Goal: Transaction & Acquisition: Obtain resource

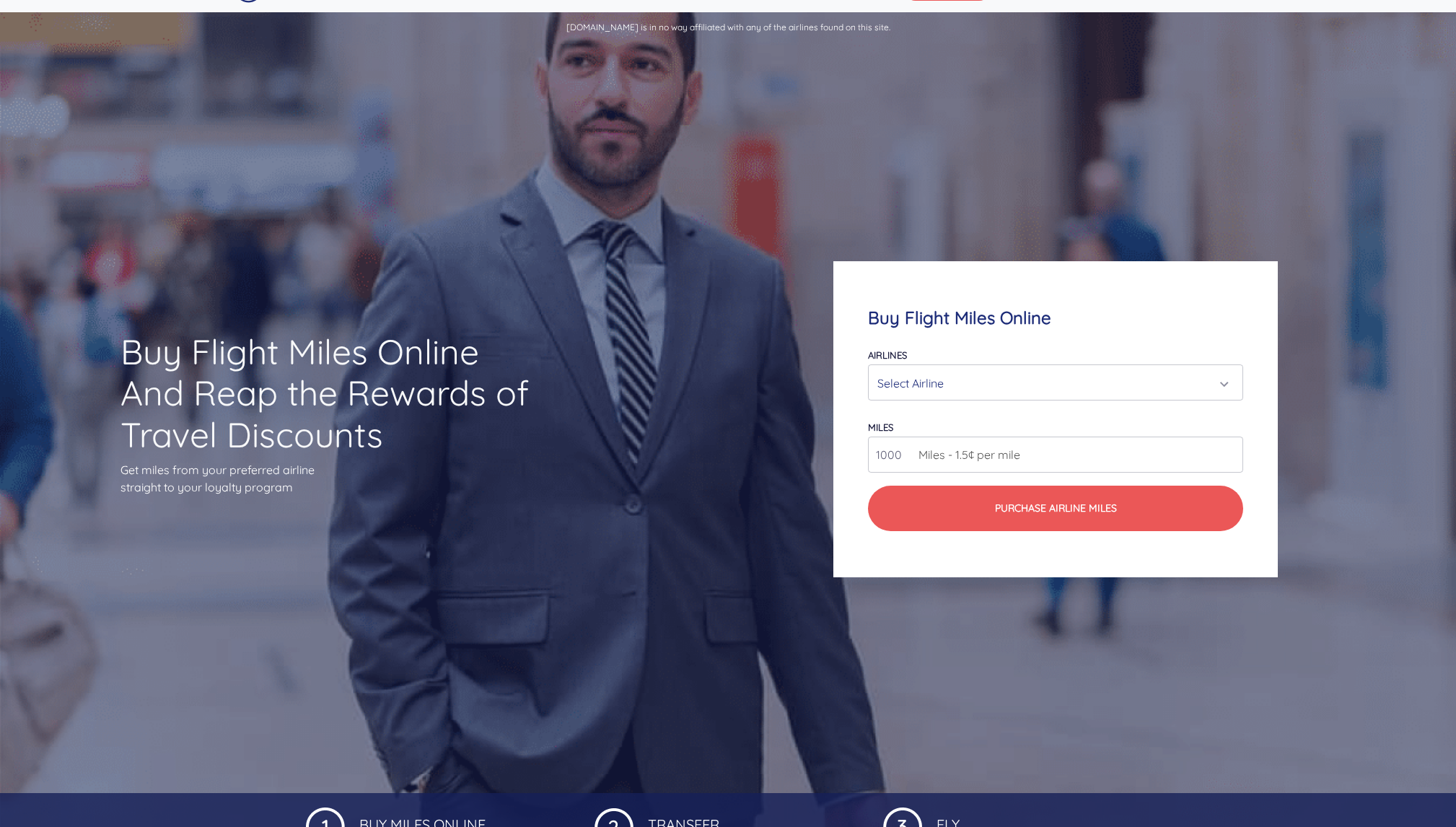
scroll to position [34, 0]
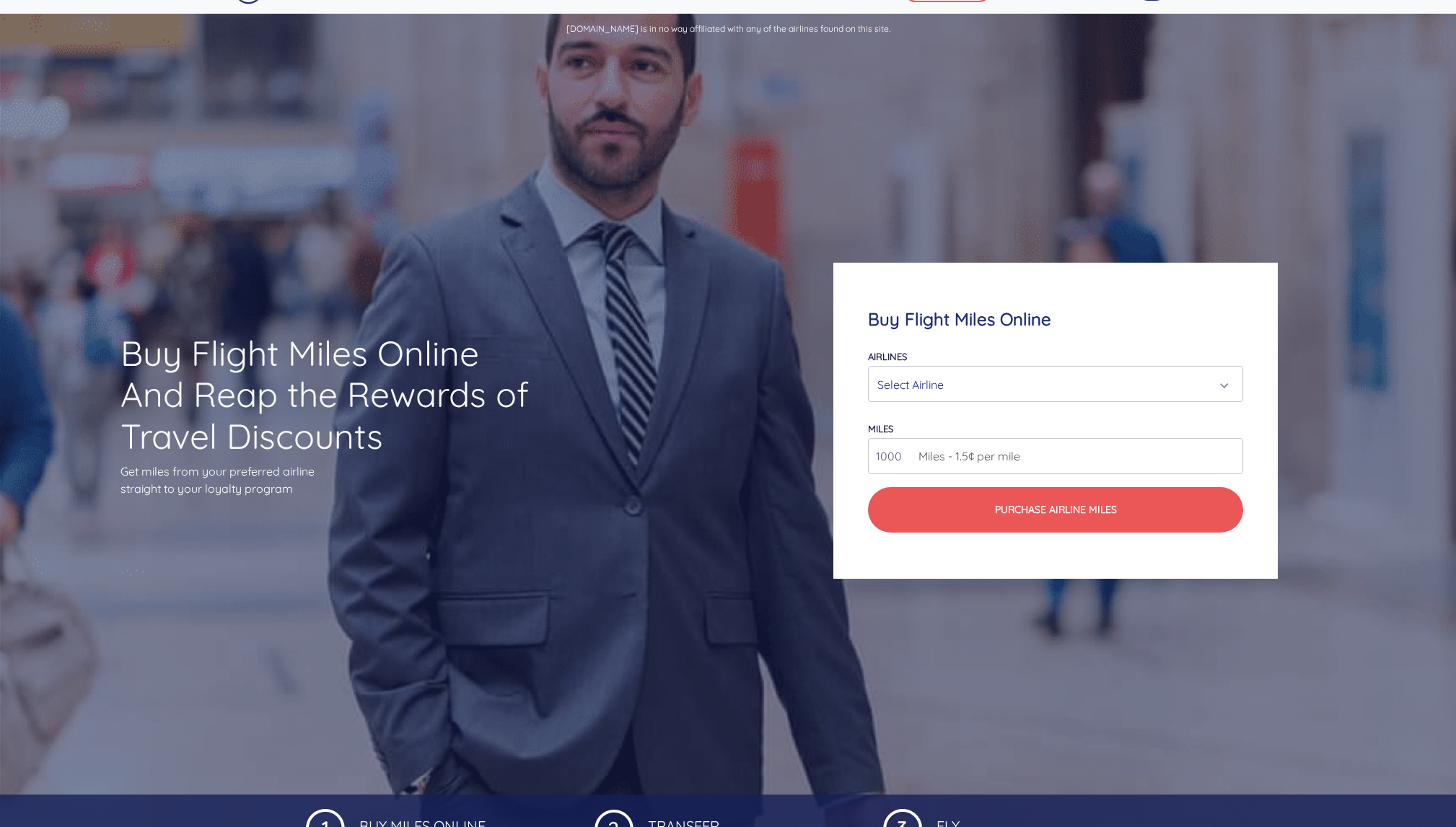
click at [1044, 374] on div "Select Airline" at bounding box center [1052, 384] width 348 height 27
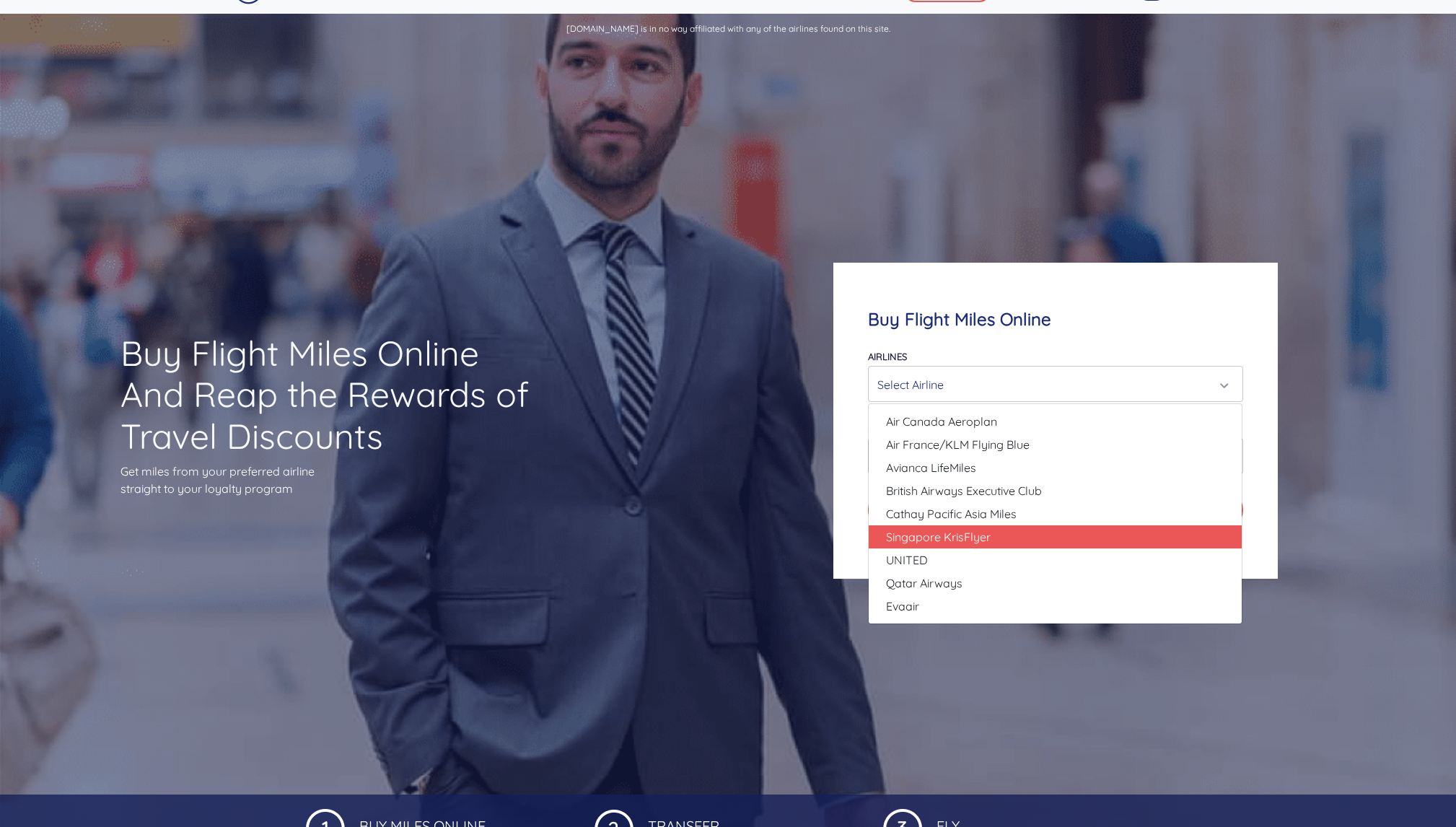
click at [998, 537] on link "Singapore KrisFlyer" at bounding box center [1056, 536] width 373 height 23
select select "Singapore KrisFlyer"
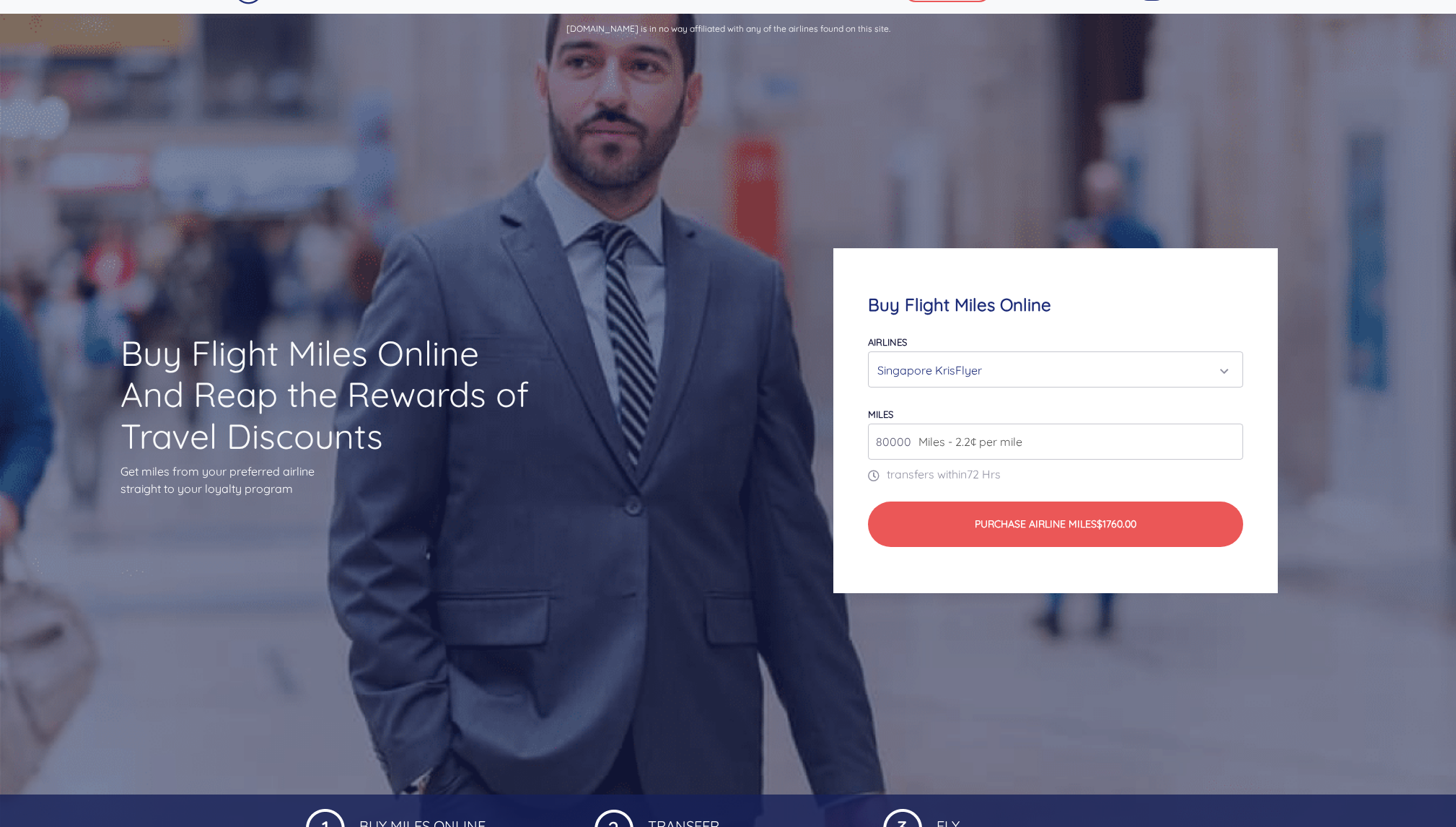
click at [954, 441] on span "Miles - 2.2¢ per mile" at bounding box center [967, 441] width 111 height 17
click at [1004, 448] on span "Miles - 2.2¢ per mile" at bounding box center [967, 441] width 111 height 17
click at [1233, 441] on input "81000" at bounding box center [1055, 441] width 374 height 36
click at [1233, 441] on input "82000" at bounding box center [1055, 441] width 374 height 36
click at [1233, 441] on input "83000" at bounding box center [1055, 441] width 374 height 36
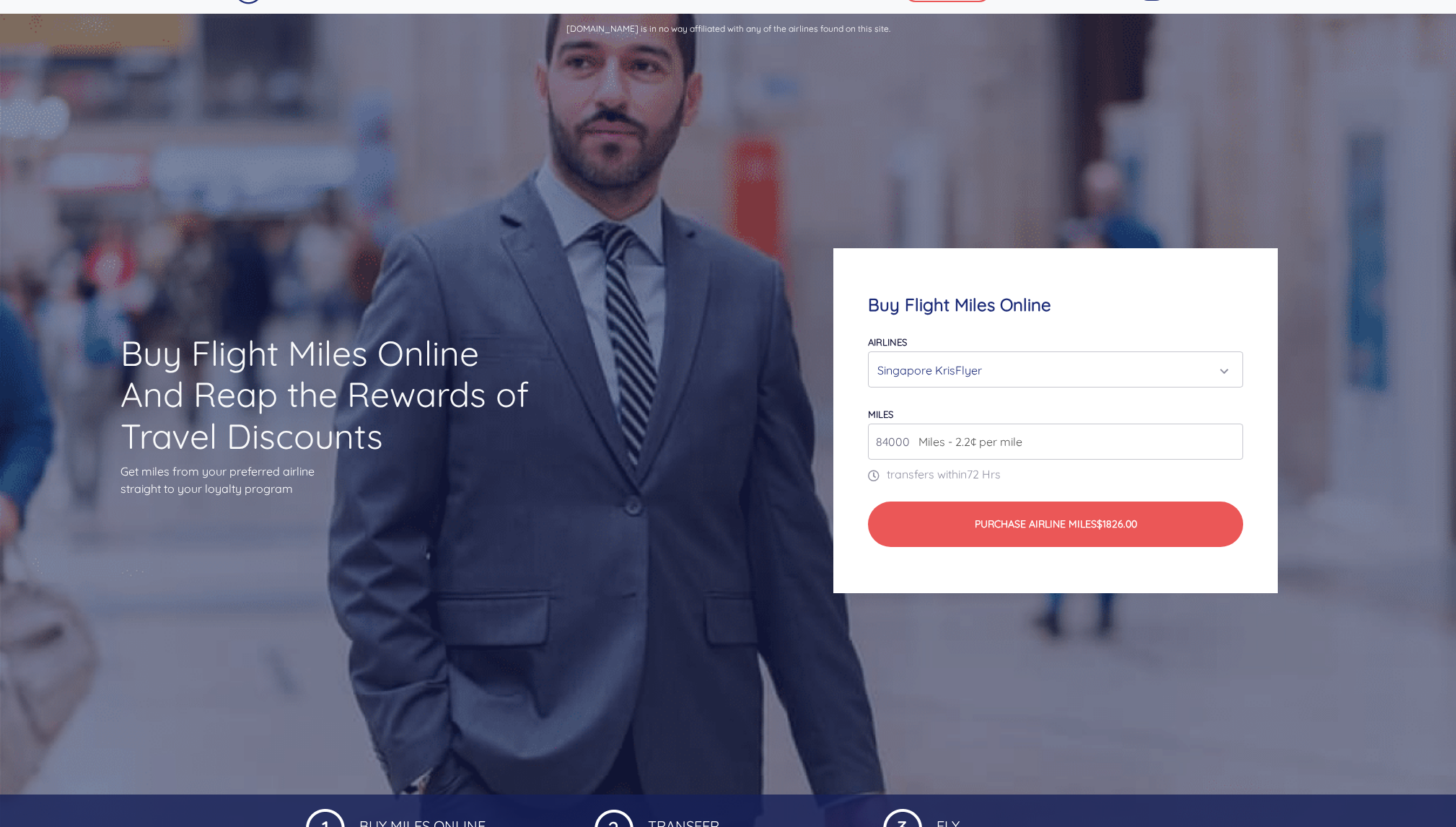
click at [1233, 441] on input "84000" at bounding box center [1055, 441] width 374 height 36
click at [1233, 441] on input "85000" at bounding box center [1055, 441] width 374 height 36
click at [1233, 441] on input "86000" at bounding box center [1055, 441] width 374 height 36
click at [1233, 441] on input "87000" at bounding box center [1055, 441] width 374 height 36
click at [1233, 441] on input "88000" at bounding box center [1055, 441] width 374 height 36
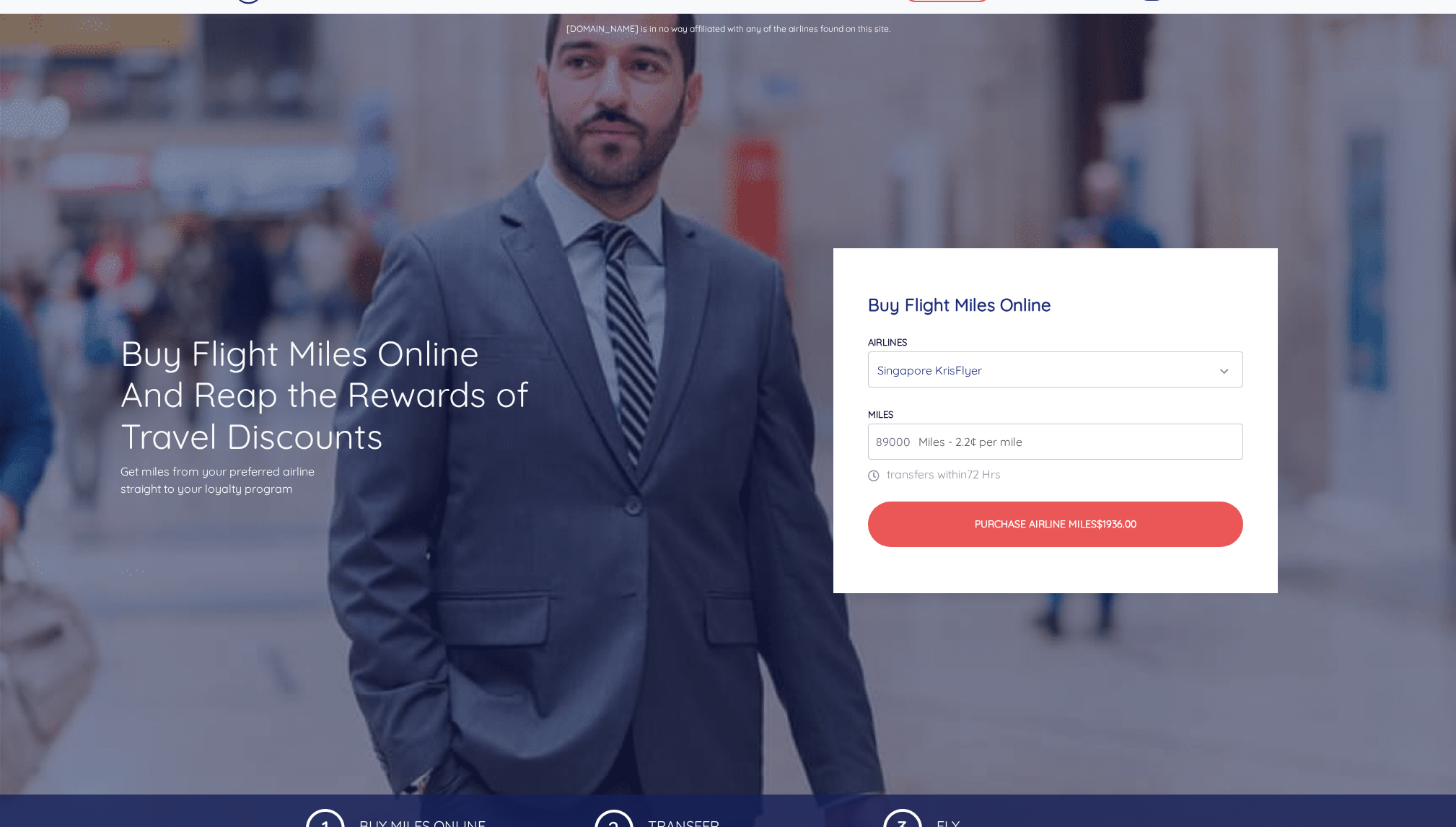
click at [1233, 441] on input "89000" at bounding box center [1055, 441] width 374 height 36
type input "150000"
click at [1233, 441] on input "150000" at bounding box center [1055, 441] width 374 height 36
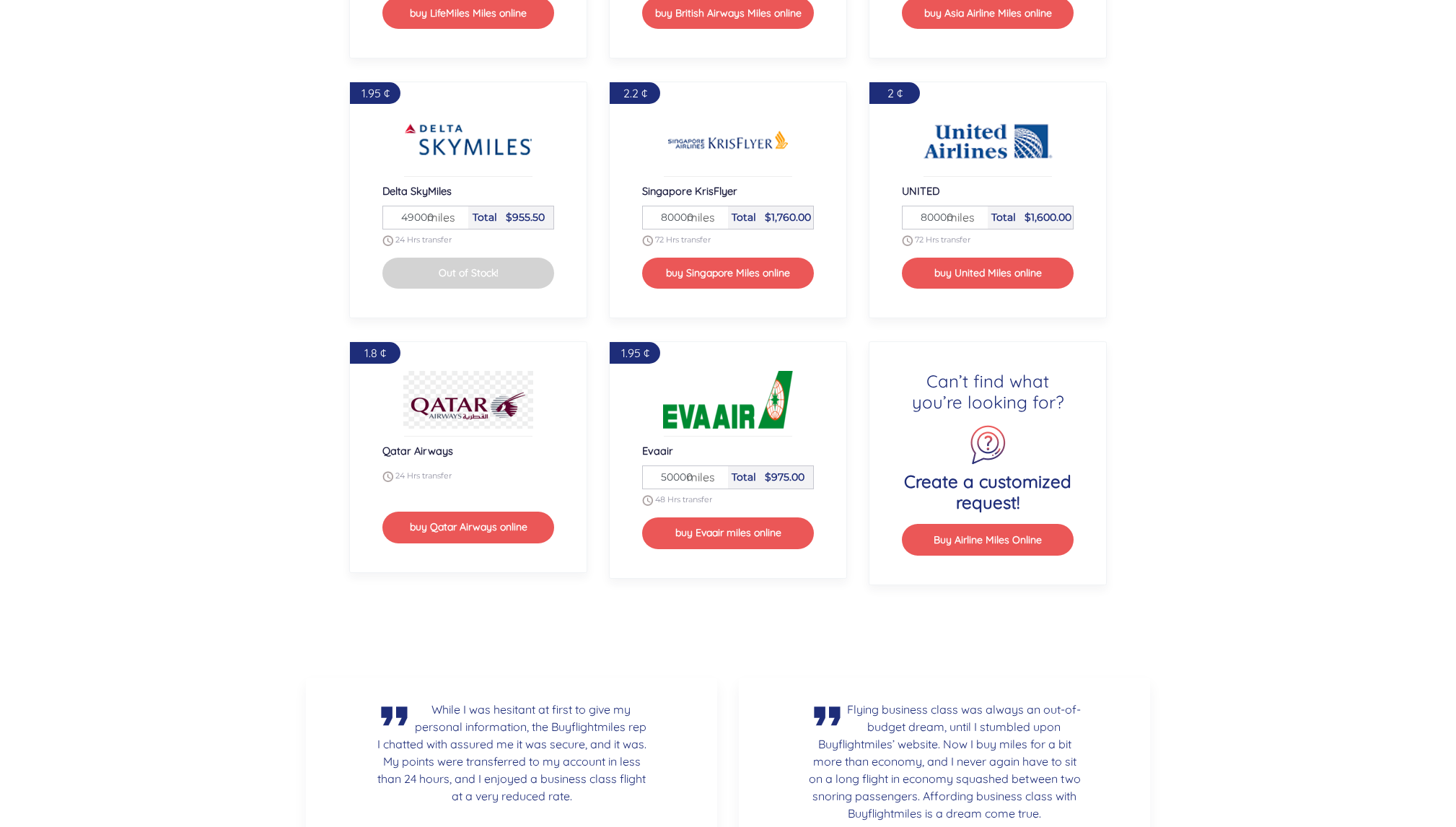
scroll to position [1980, 0]
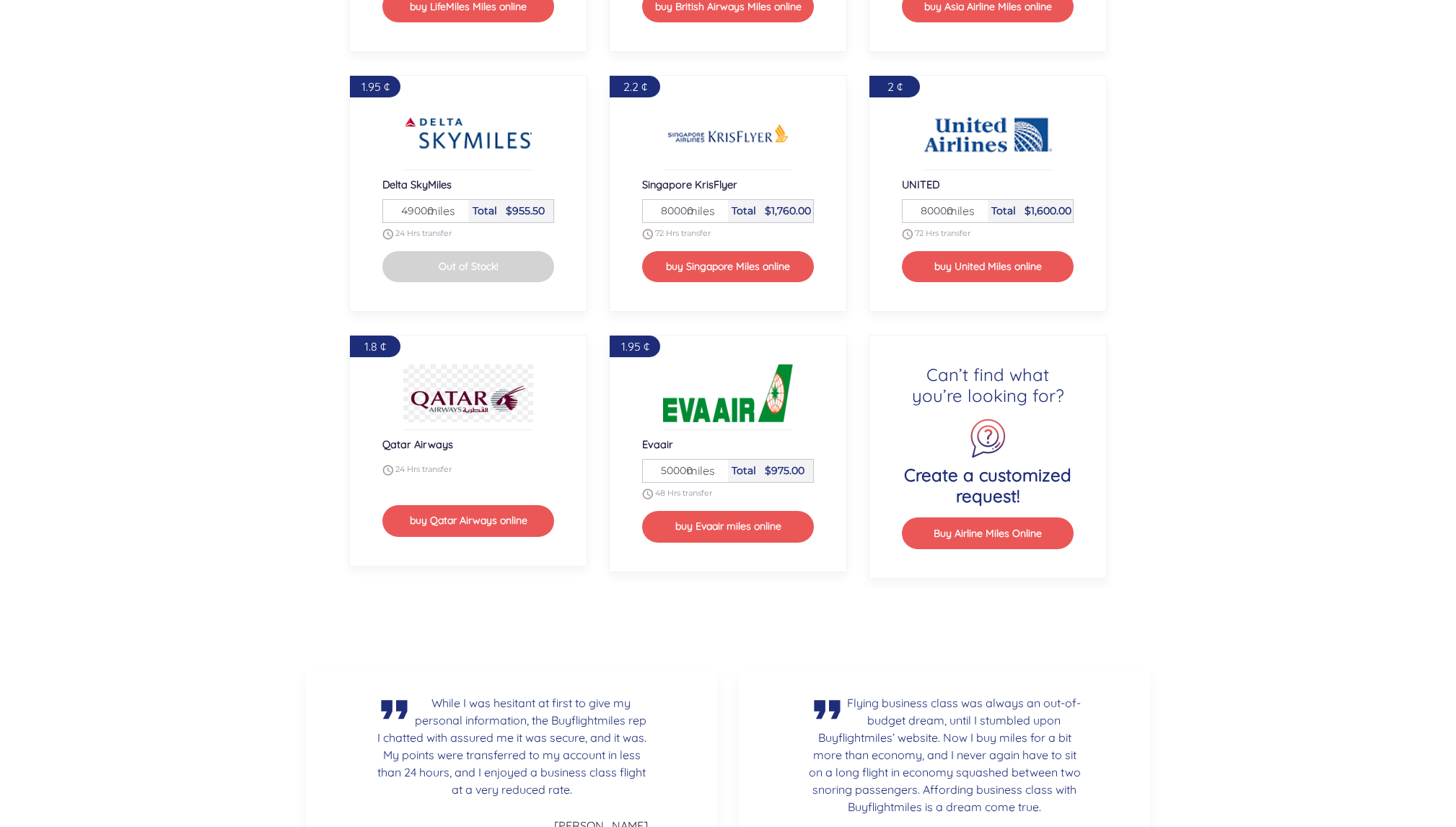
click at [683, 212] on span "miles" at bounding box center [697, 210] width 35 height 17
